Goal: Transaction & Acquisition: Purchase product/service

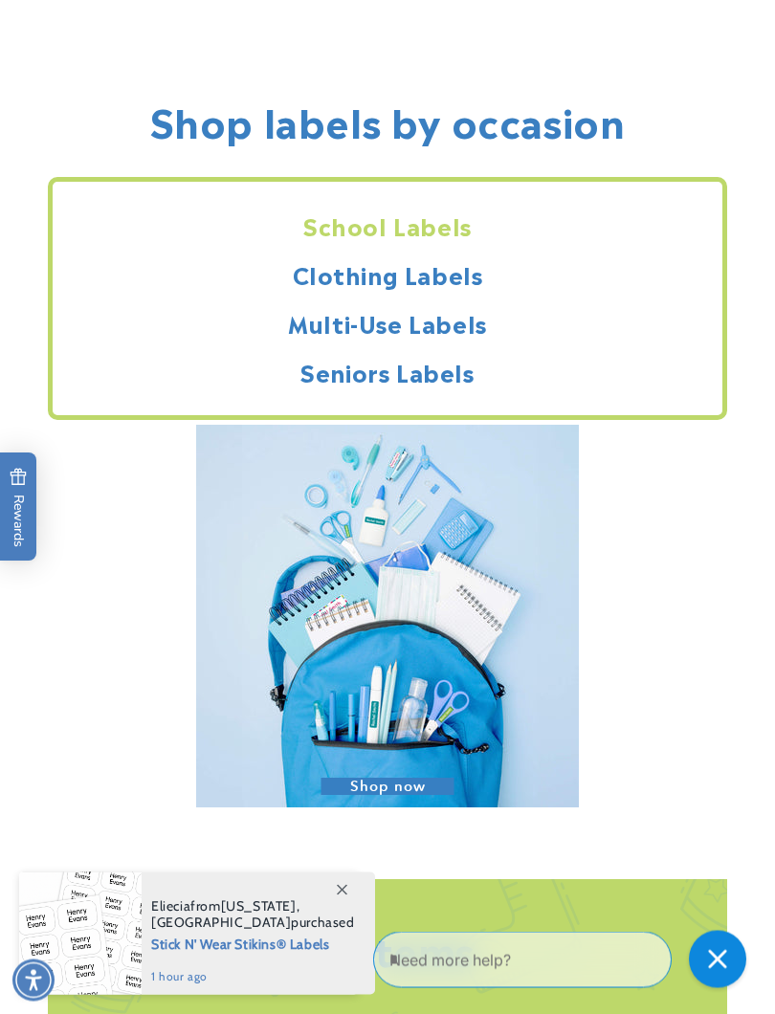
scroll to position [2390, 0]
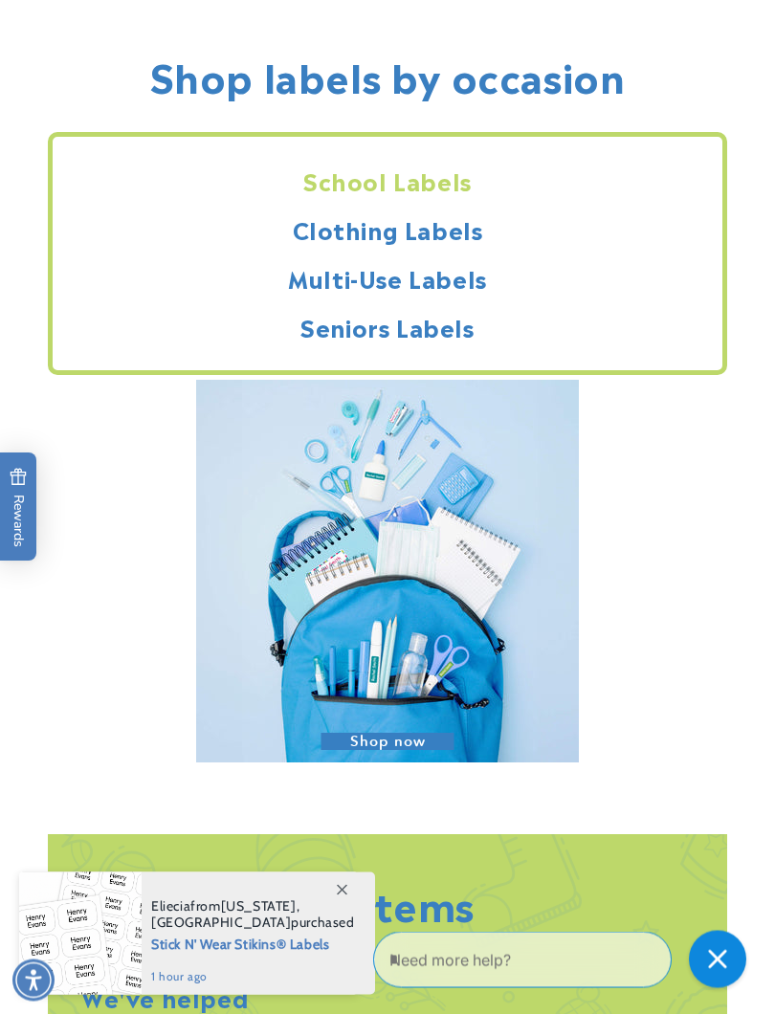
click at [423, 335] on h2 "Seniors Labels" at bounding box center [388, 328] width 670 height 30
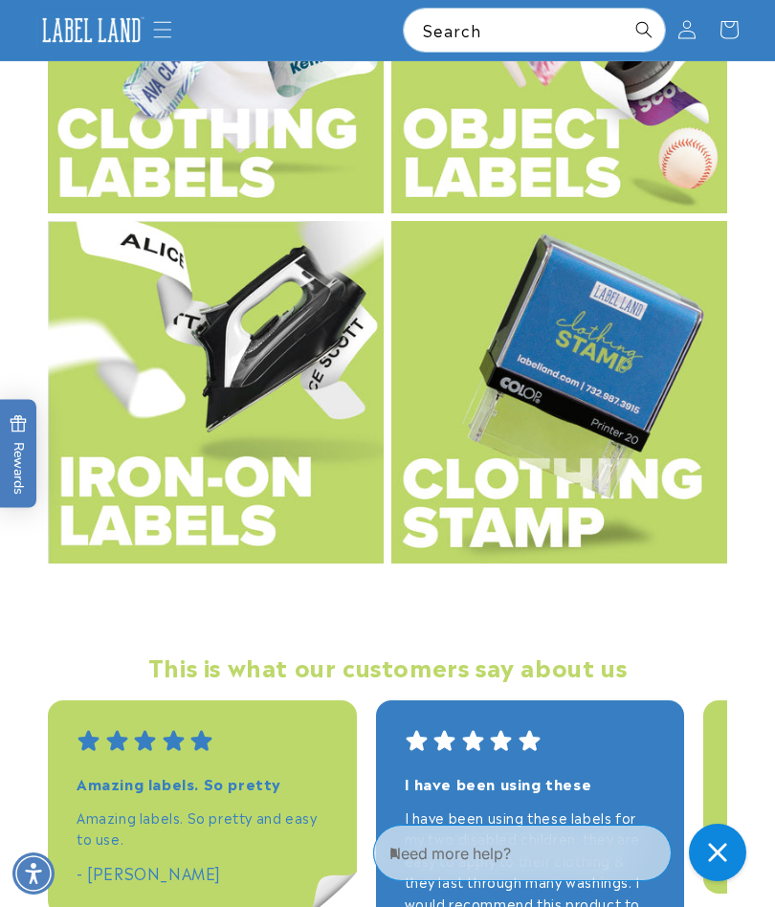
scroll to position [3819, 0]
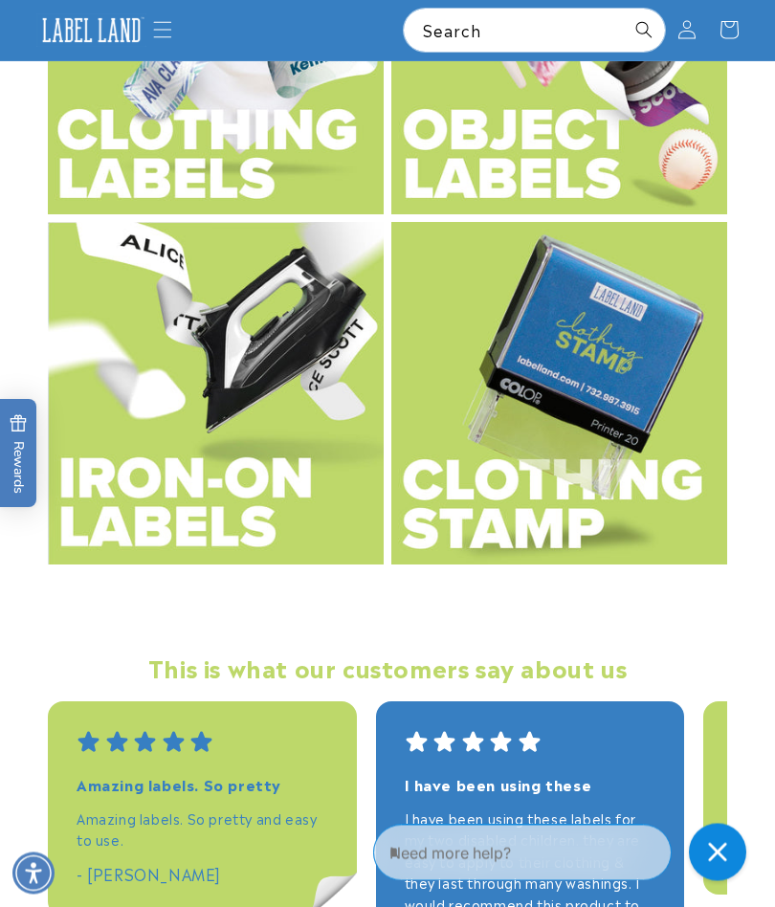
click at [577, 429] on img at bounding box center [559, 394] width 336 height 343
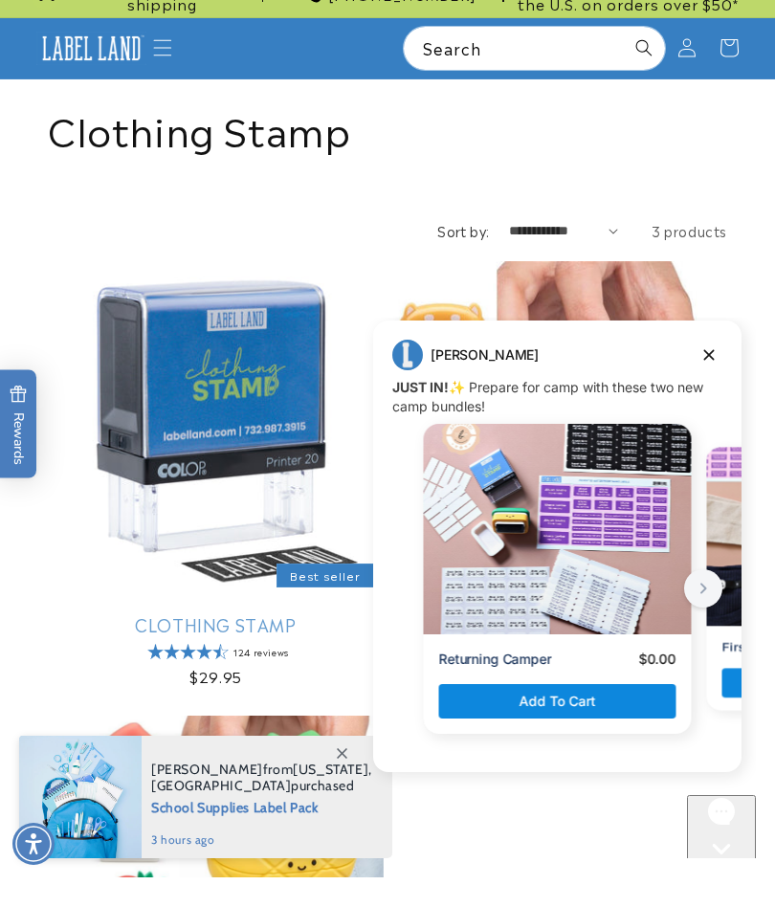
scroll to position [30, 0]
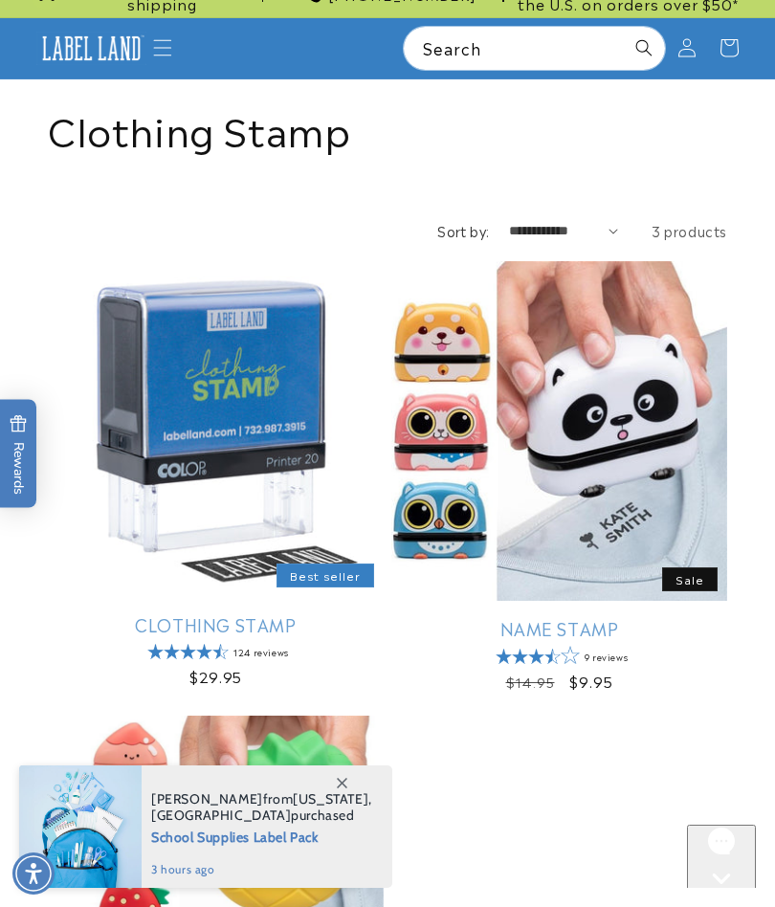
click at [708, 617] on link "Name Stamp" at bounding box center [559, 628] width 336 height 22
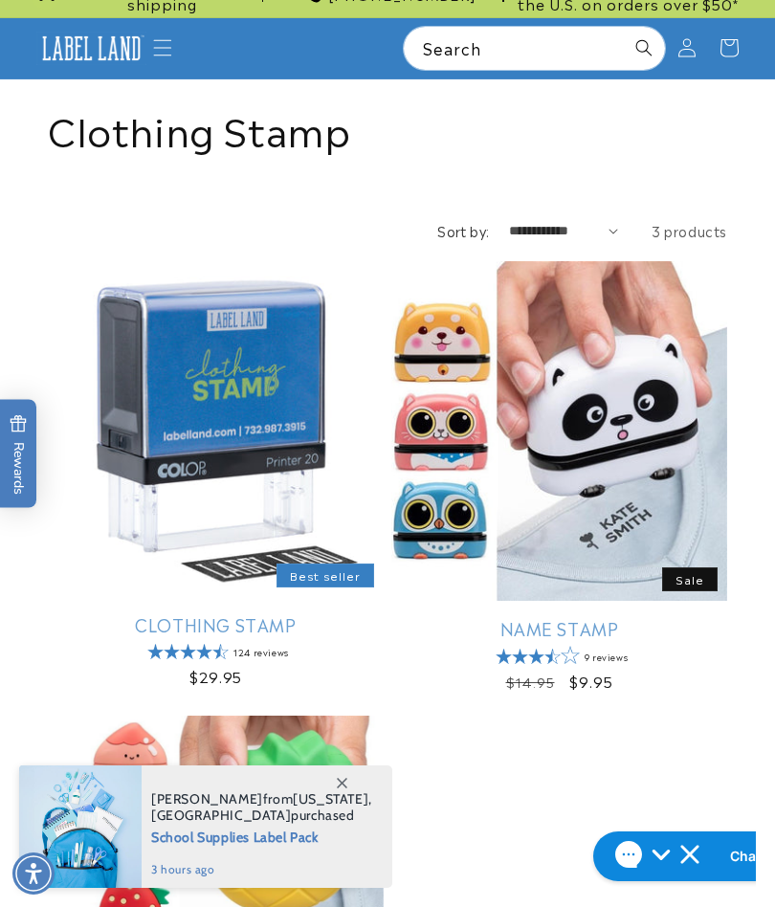
scroll to position [108, 0]
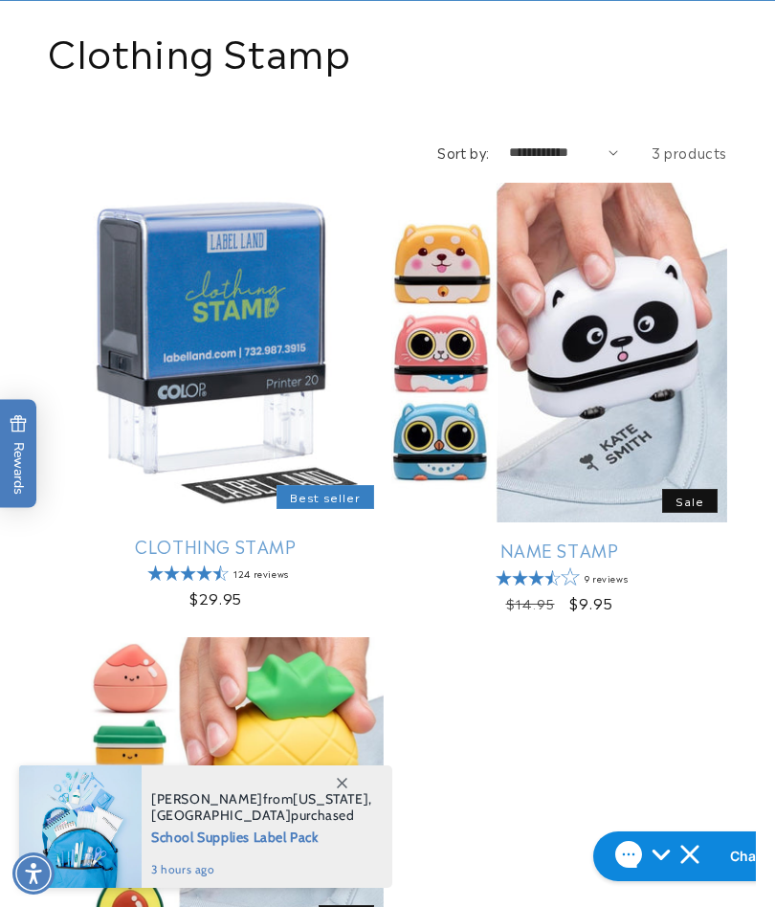
click at [225, 535] on link "Clothing Stamp" at bounding box center [216, 546] width 336 height 22
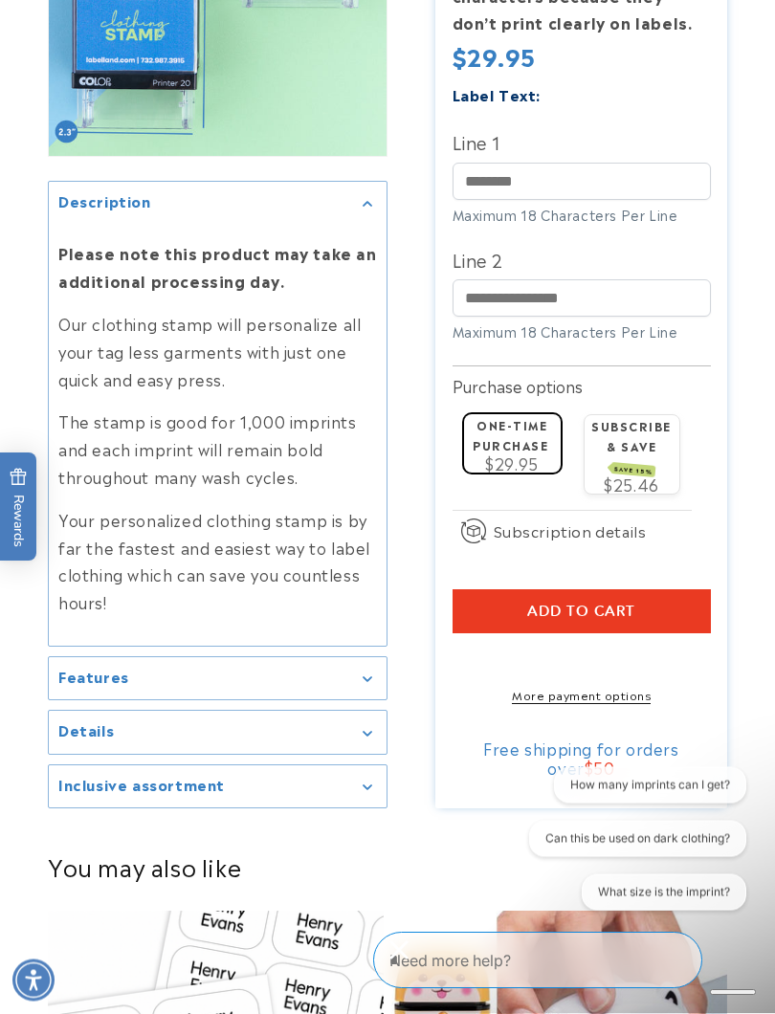
scroll to position [2411, 0]
click at [364, 677] on icon "Gallery Viewer" at bounding box center [368, 680] width 10 height 6
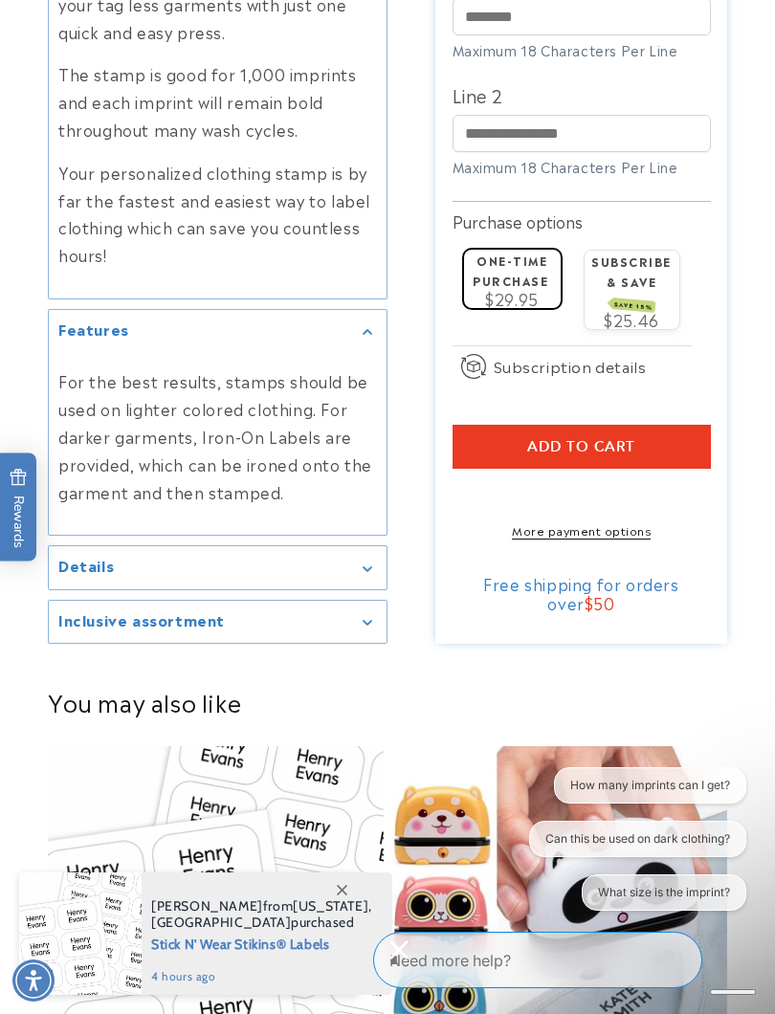
scroll to position [2762, 0]
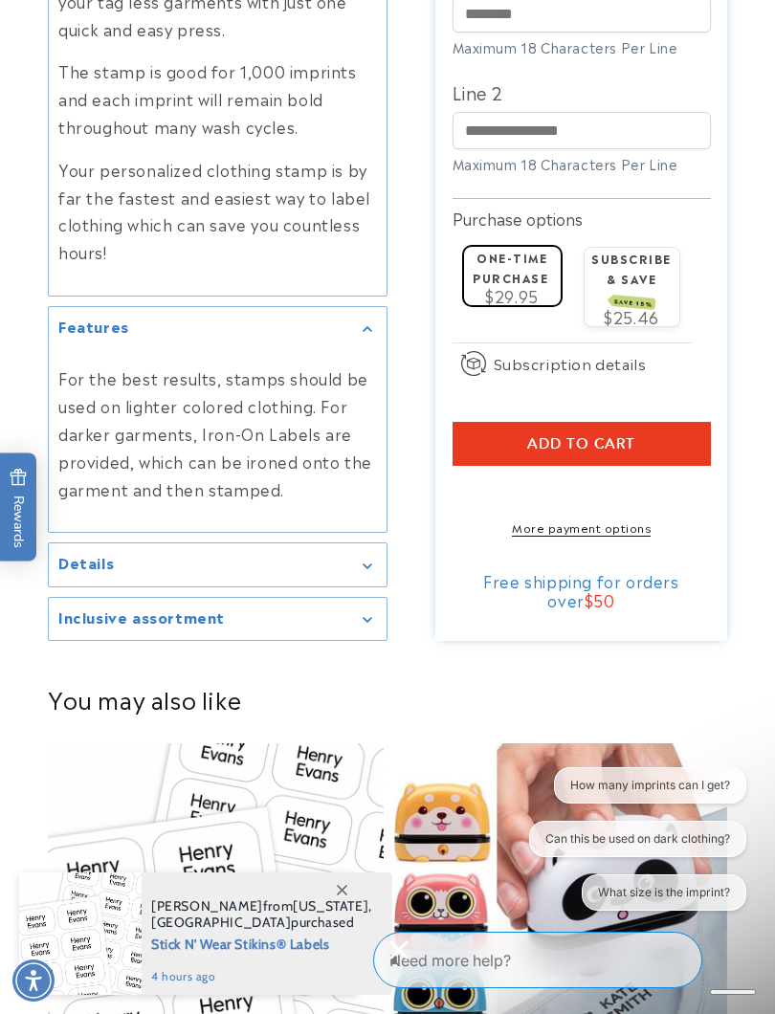
click at [369, 564] on icon "Gallery Viewer" at bounding box center [367, 566] width 9 height 5
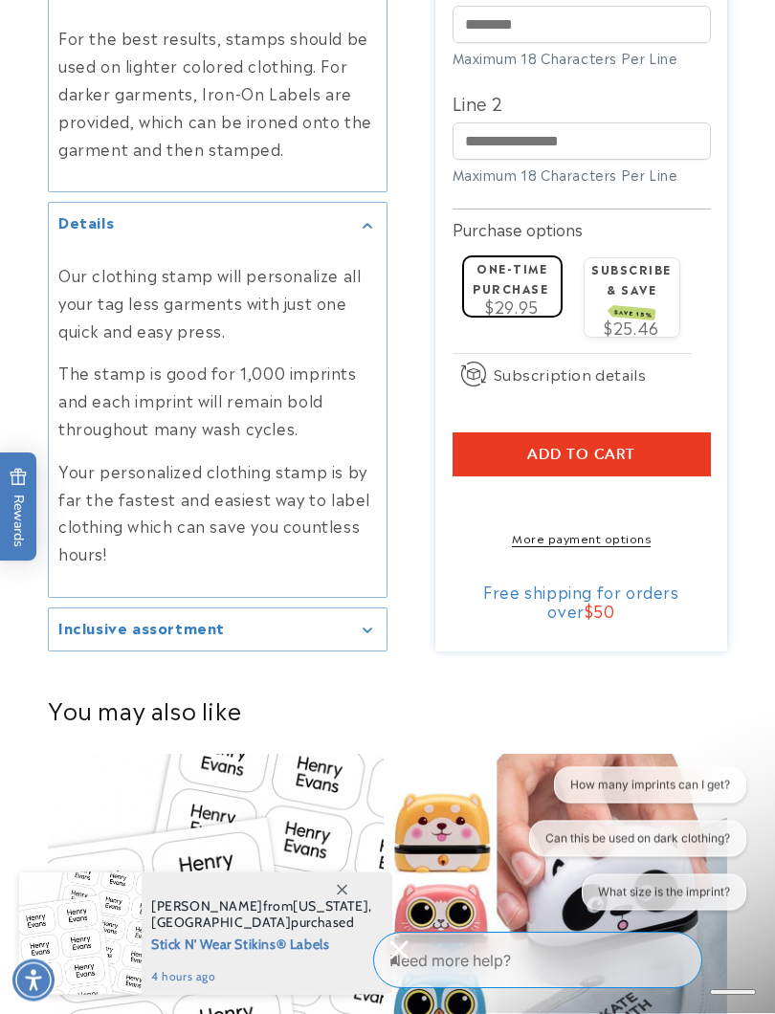
scroll to position [3115, 0]
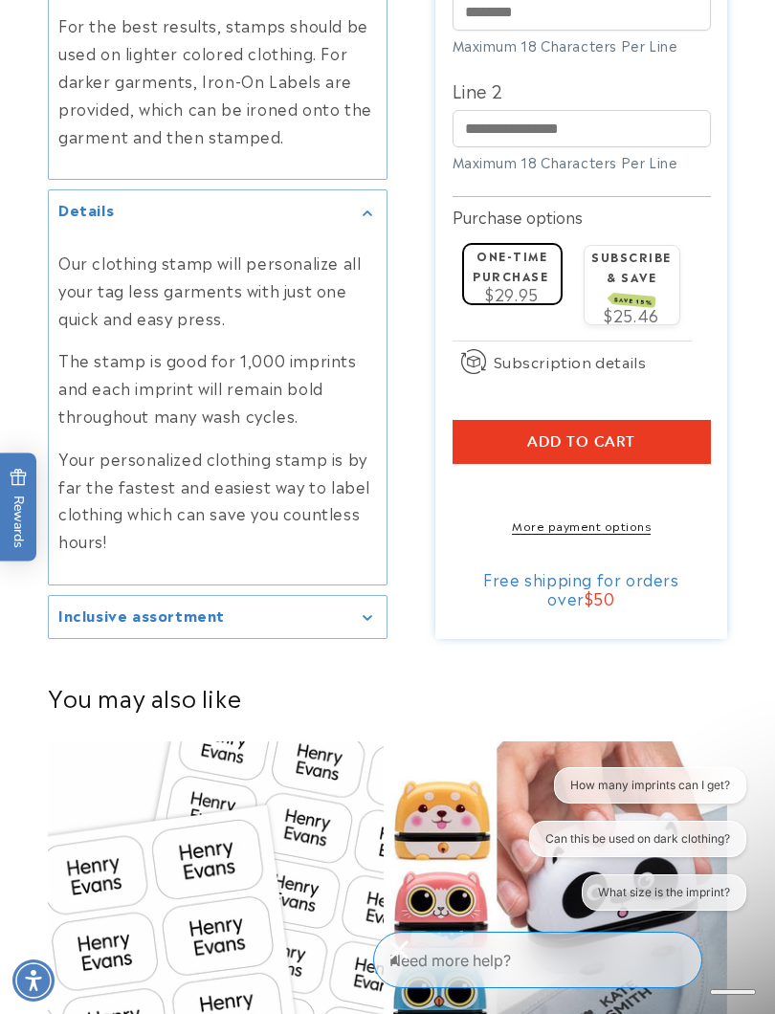
click at [362, 610] on div "Inclusive assortment" at bounding box center [217, 617] width 319 height 14
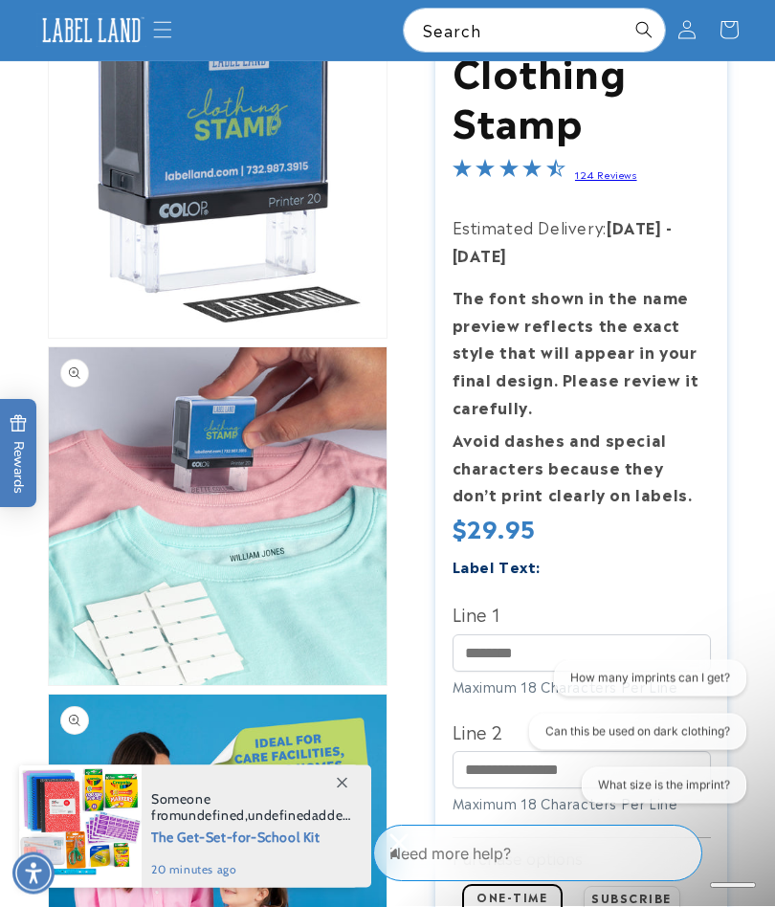
scroll to position [0, 0]
